Goal: Check status: Check status

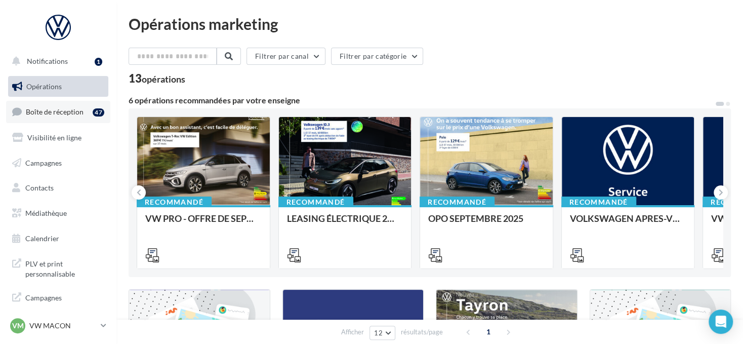
click at [58, 107] on span "Boîte de réception" at bounding box center [55, 111] width 58 height 9
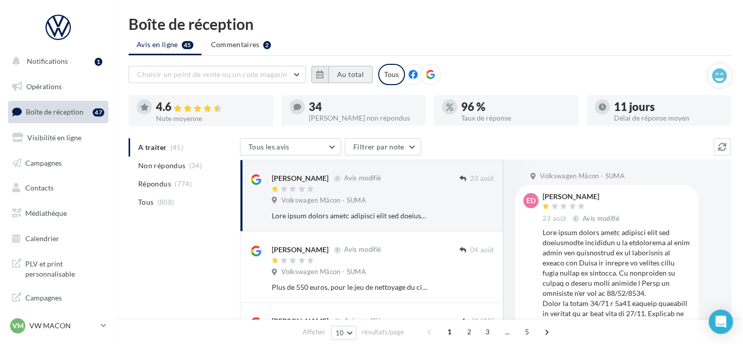
click at [339, 75] on button "Au total" at bounding box center [351, 74] width 44 height 17
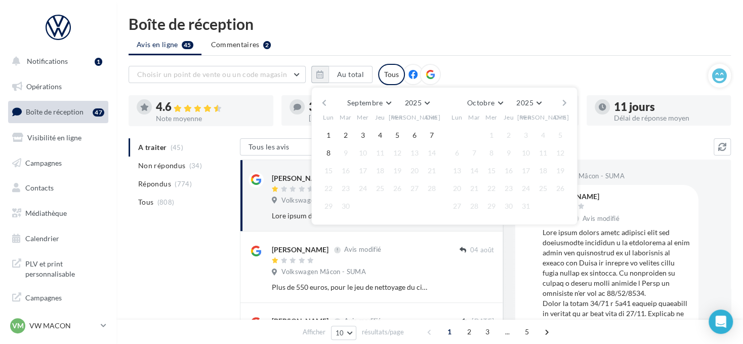
click at [327, 101] on button "button" at bounding box center [324, 103] width 9 height 14
click at [330, 103] on div "Août [PERSON_NAME] Mars Avril Mai Juin Juillet Août Septembre Octobre Novembre …" at bounding box center [444, 103] width 231 height 14
click at [331, 96] on div "Août [PERSON_NAME] Mars Avril Mai Juin Juillet Août Septembre Octobre Novembre …" at bounding box center [444, 103] width 231 height 14
click at [321, 103] on button "button" at bounding box center [324, 103] width 9 height 14
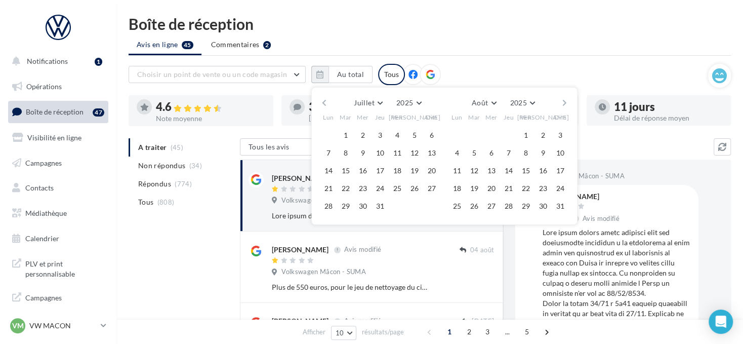
click at [346, 124] on div "Lun Mar Mer Jeu Ven Sam Dim" at bounding box center [380, 119] width 121 height 18
drag, startPoint x: 347, startPoint y: 131, endPoint x: 387, endPoint y: 129, distance: 40.5
click at [347, 131] on button "1" at bounding box center [345, 135] width 15 height 15
click at [570, 100] on div "Juillet [PERSON_NAME] Mars Avril Mai Juin Juillet Août Septembre Octobre Novemb…" at bounding box center [444, 156] width 266 height 138
click at [565, 100] on button "button" at bounding box center [565, 103] width 9 height 14
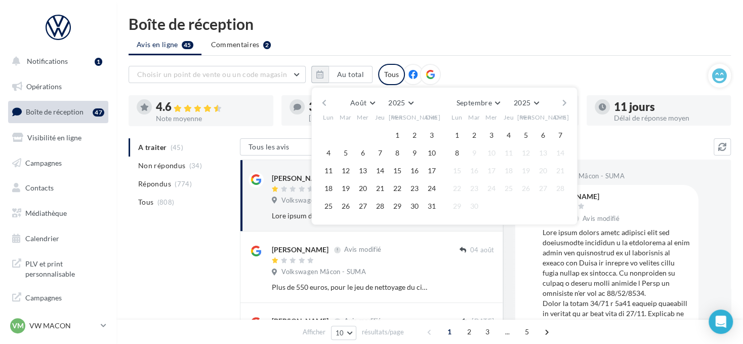
click at [565, 100] on button "button" at bounding box center [565, 103] width 9 height 14
click at [327, 149] on button "8" at bounding box center [328, 152] width 15 height 15
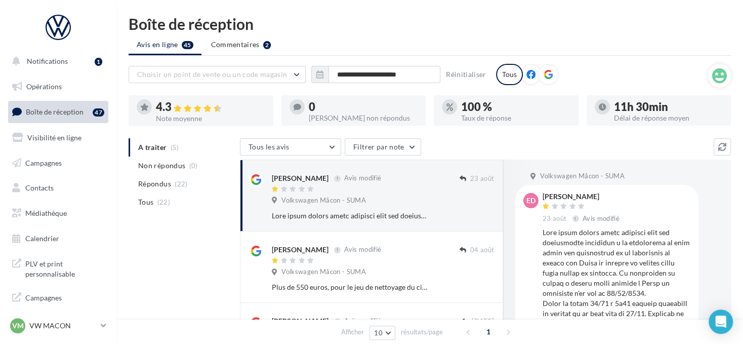
click at [547, 72] on icon at bounding box center [548, 74] width 9 height 9
